Goal: Task Accomplishment & Management: Use online tool/utility

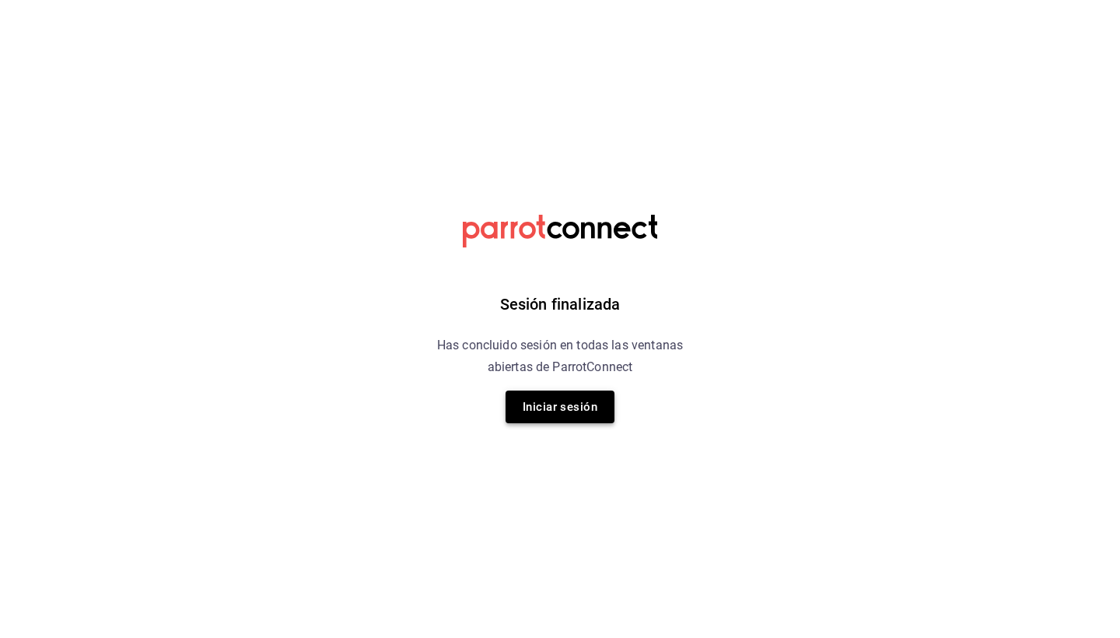
click at [563, 392] on button "Iniciar sesión" at bounding box center [560, 407] width 109 height 33
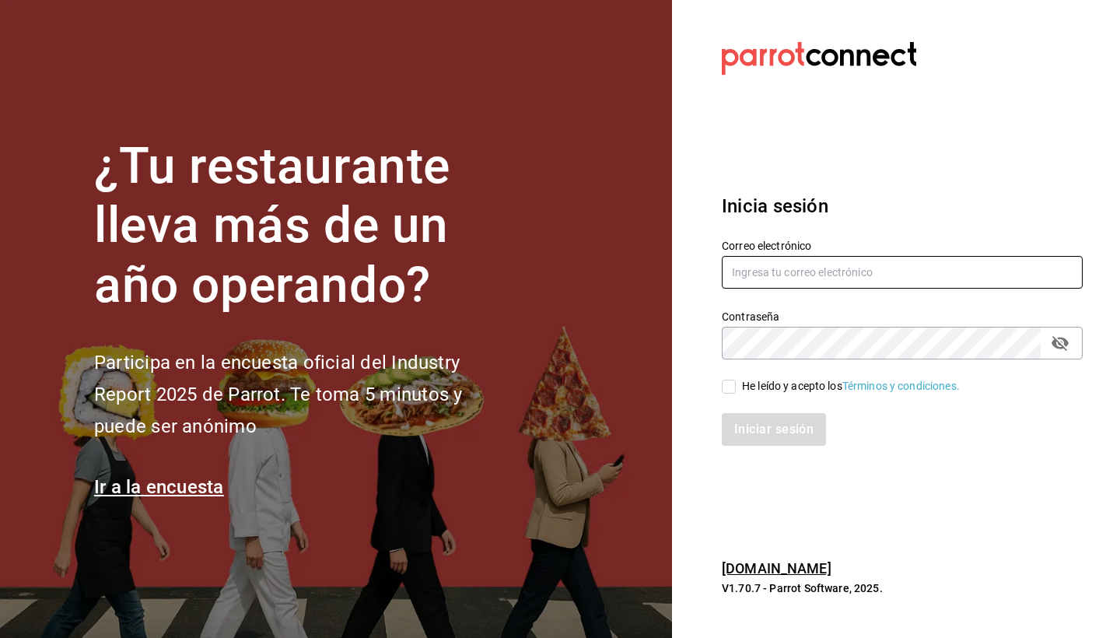
type input "[PERSON_NAME][EMAIL_ADDRESS][DOMAIN_NAME]"
click at [742, 373] on div "He leído y acepto los Términos y condiciones." at bounding box center [893, 377] width 380 height 36
click at [743, 384] on div "He leído y acepto los Términos y condiciones." at bounding box center [851, 386] width 218 height 16
click at [736, 384] on input "He leído y acepto los Términos y condiciones." at bounding box center [729, 387] width 14 height 14
checkbox input "true"
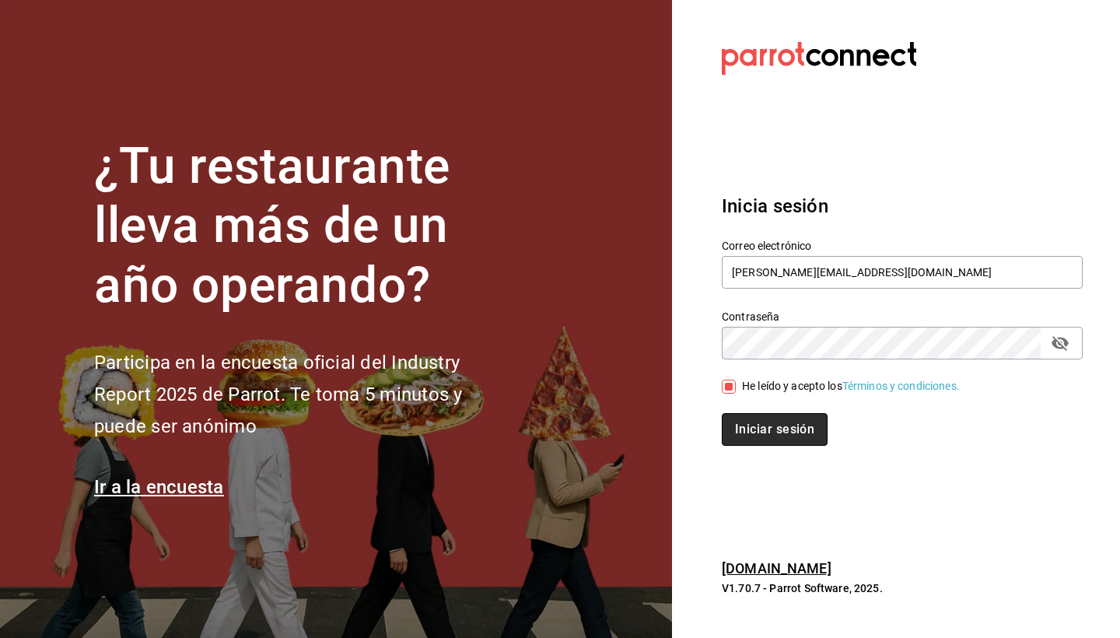
click at [748, 423] on button "Iniciar sesión" at bounding box center [775, 429] width 106 height 33
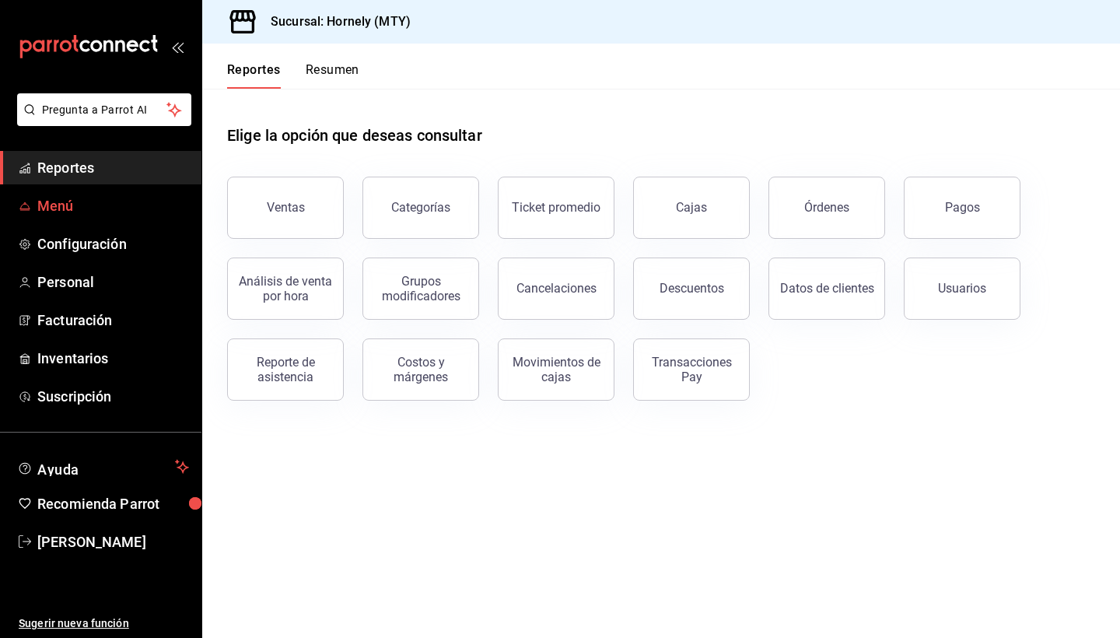
click at [44, 209] on span "Menú" at bounding box center [113, 205] width 152 height 21
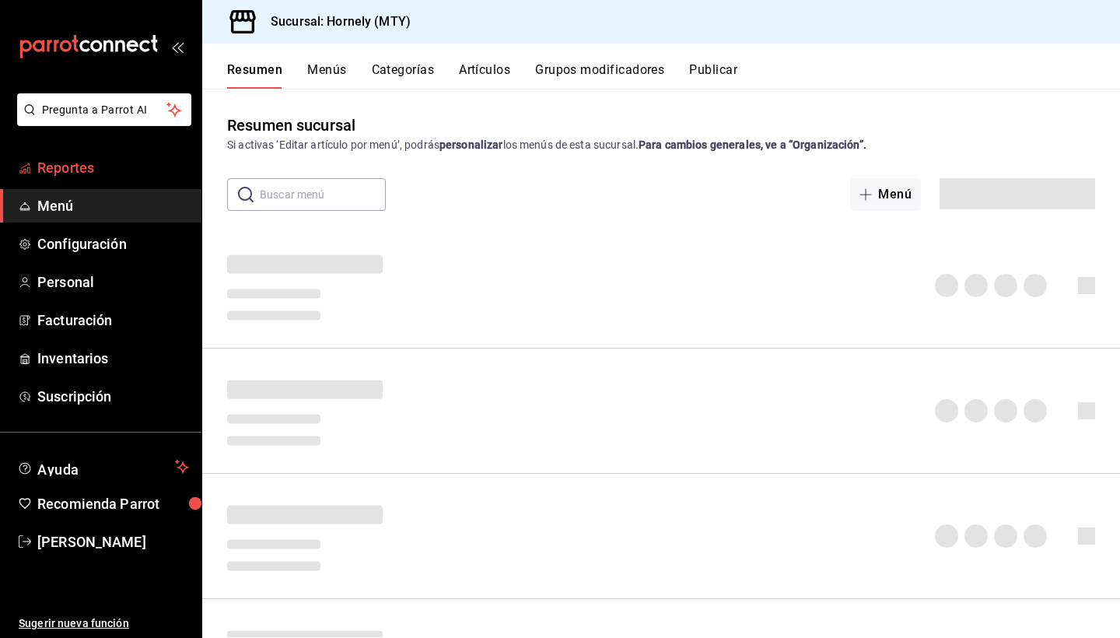
click at [65, 160] on span "Reportes" at bounding box center [113, 167] width 152 height 21
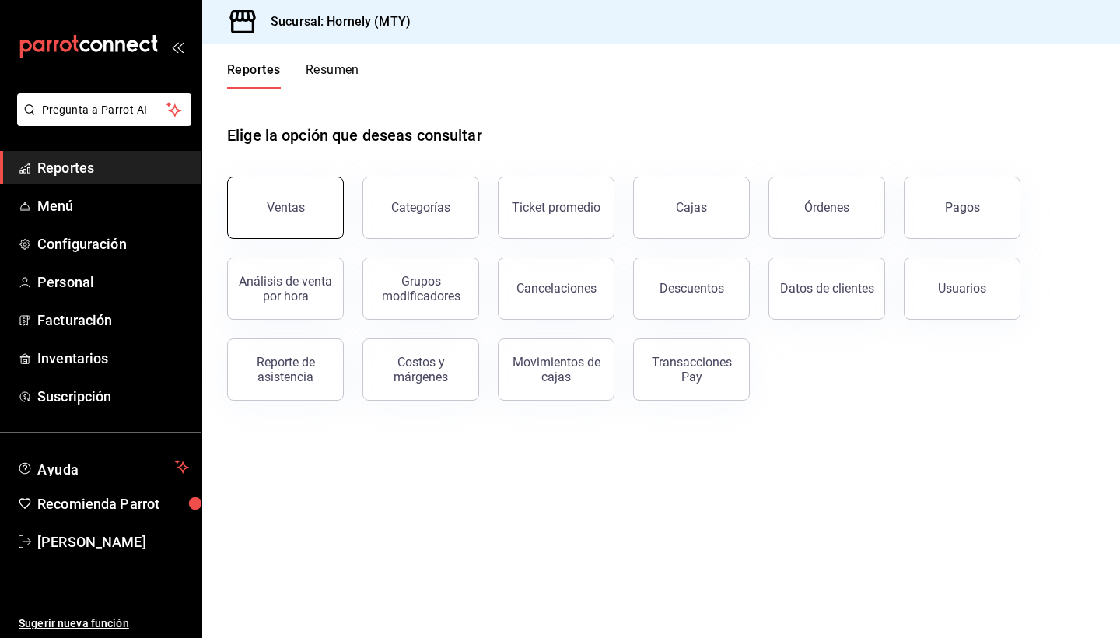
click at [278, 207] on div "Ventas" at bounding box center [286, 207] width 38 height 15
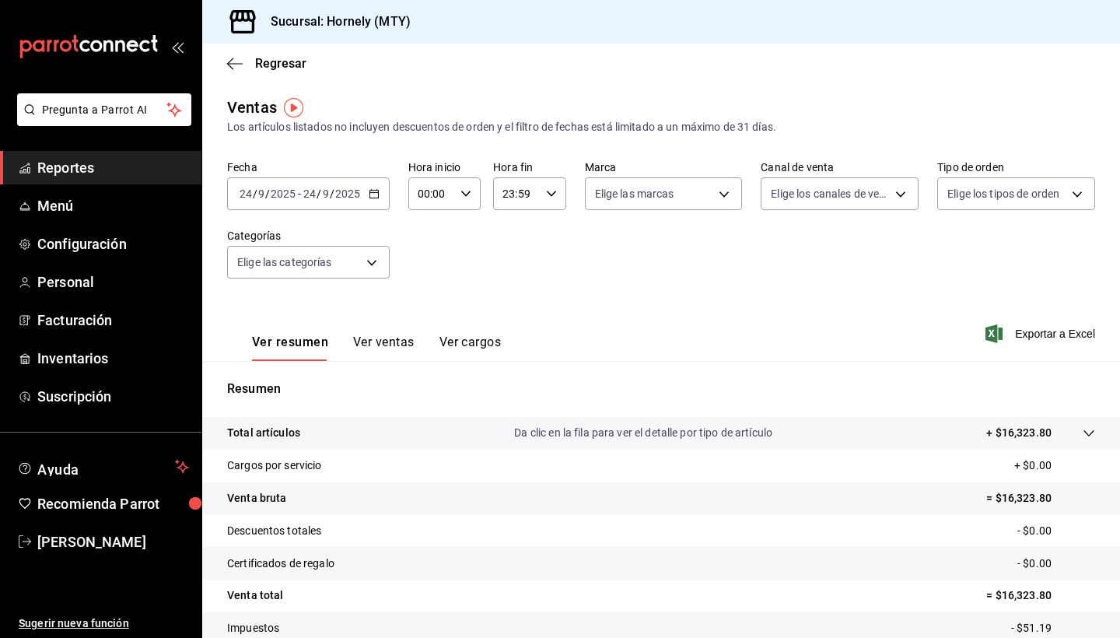
click at [377, 187] on div "[DATE] [DATE] - [DATE] [DATE]" at bounding box center [308, 193] width 163 height 33
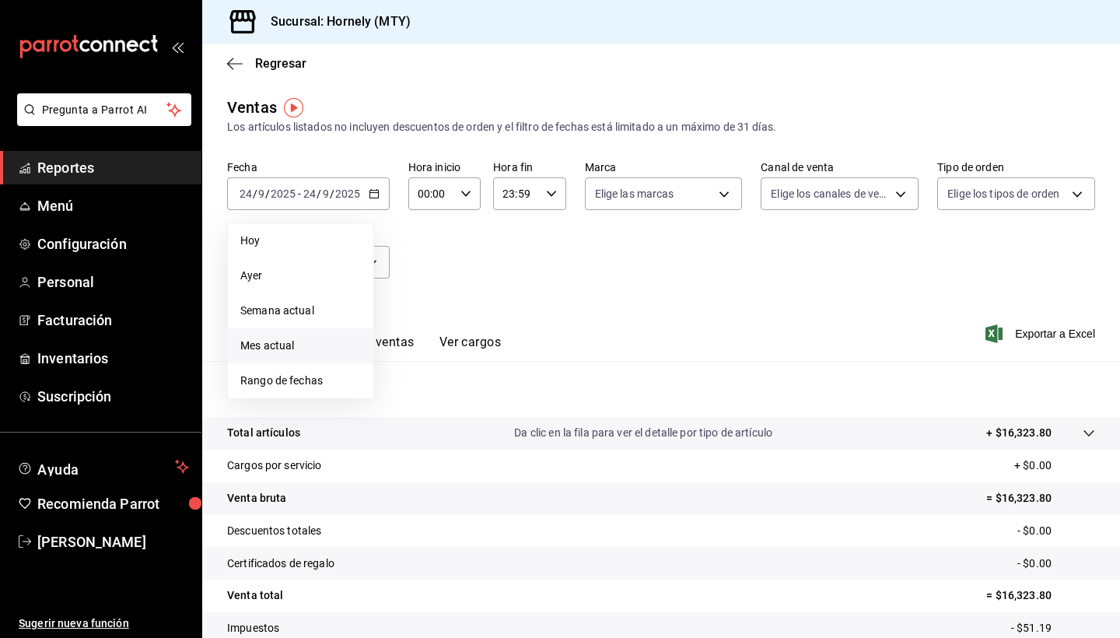
click at [301, 345] on span "Mes actual" at bounding box center [300, 346] width 121 height 16
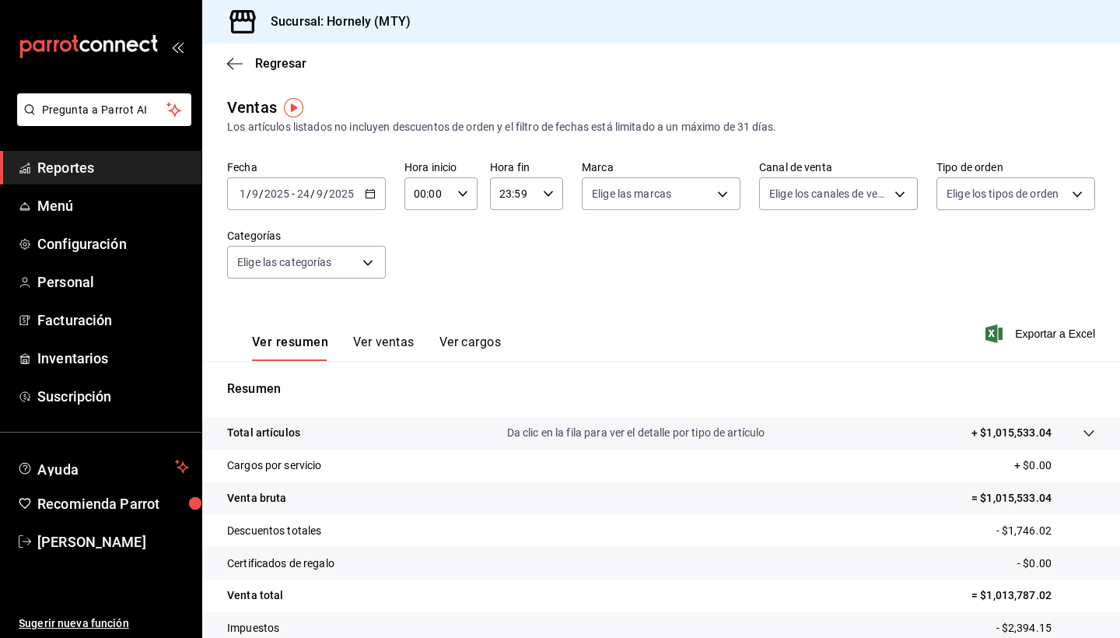
click at [392, 337] on button "Ver ventas" at bounding box center [383, 348] width 61 height 26
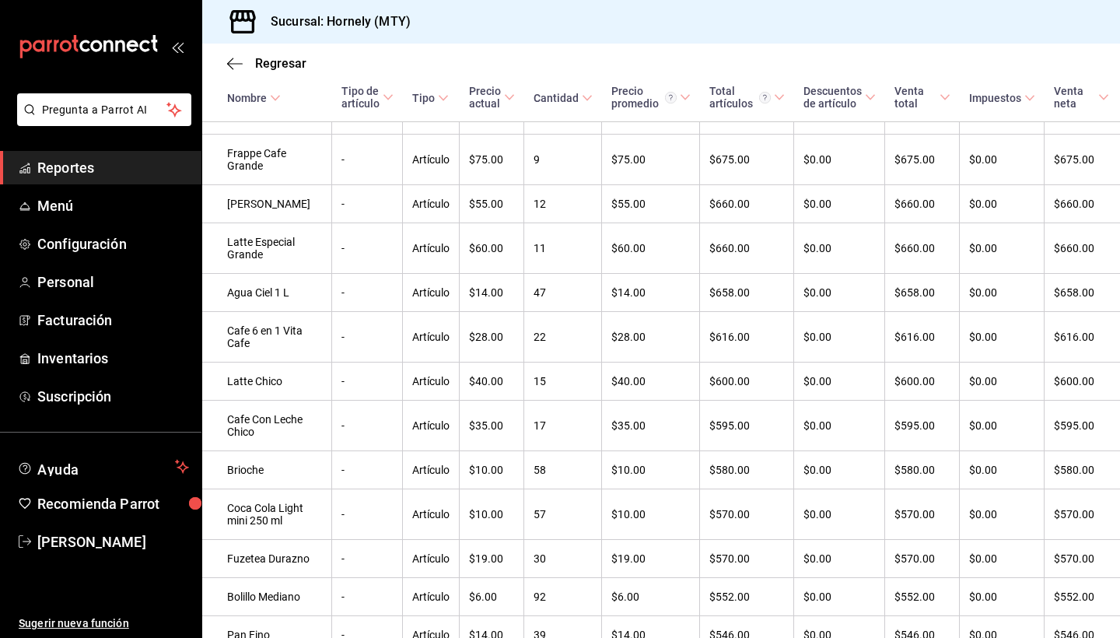
click at [504, 103] on span at bounding box center [509, 97] width 11 height 11
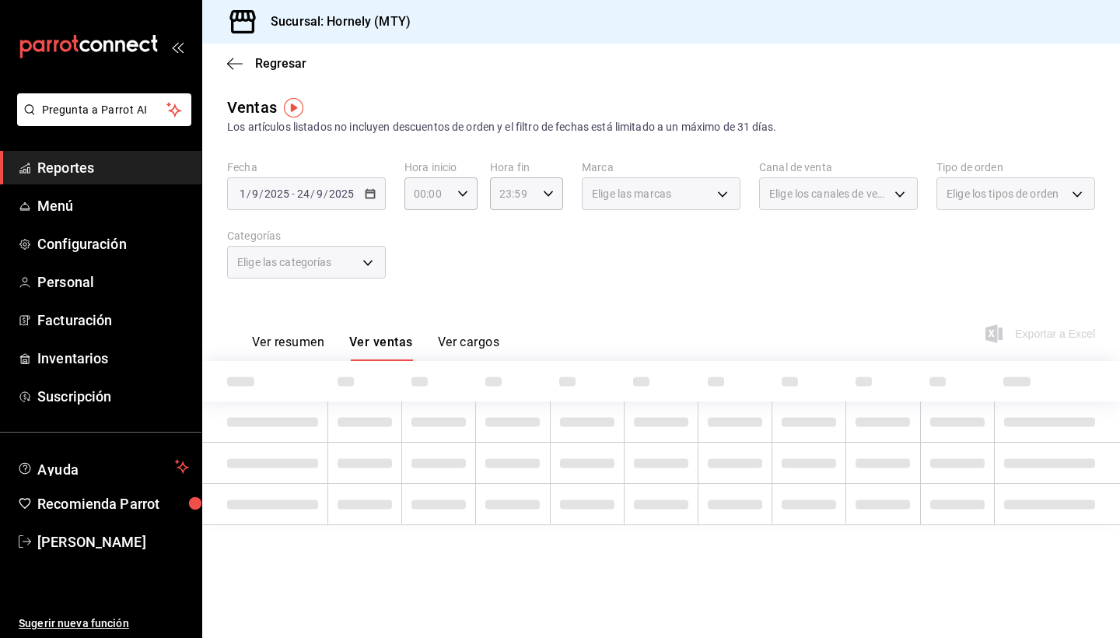
click at [386, 348] on button "Ver ventas" at bounding box center [381, 348] width 64 height 26
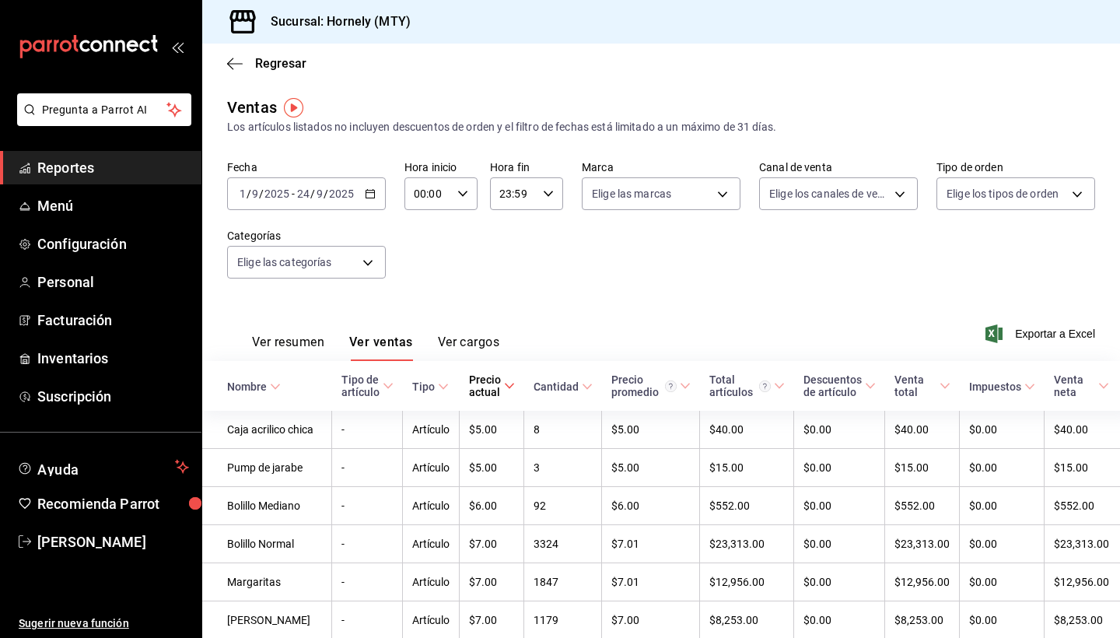
click at [548, 389] on div "Cantidad" at bounding box center [556, 386] width 45 height 12
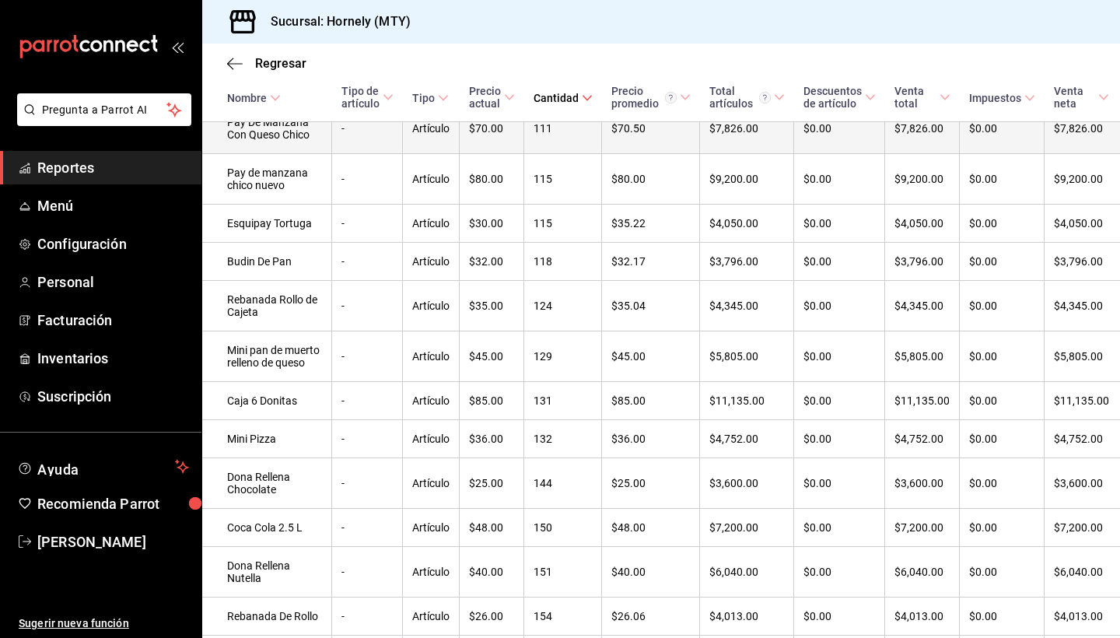
scroll to position [8757, 0]
